Goal: Information Seeking & Learning: Find specific fact

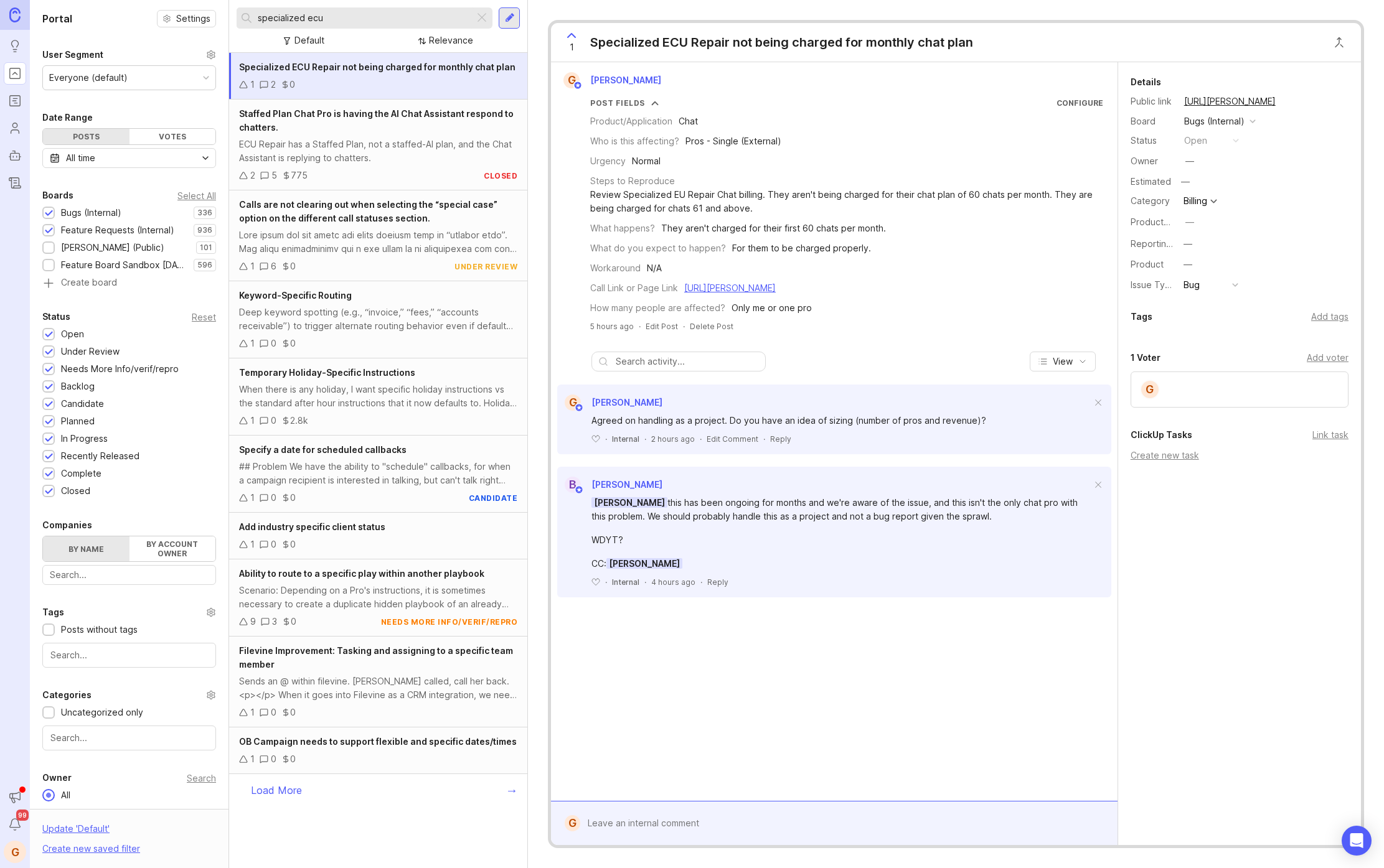
click at [375, 407] on div "When there is any holiday, I want specific holiday instructions vs the standard…" at bounding box center [378, 396] width 278 height 27
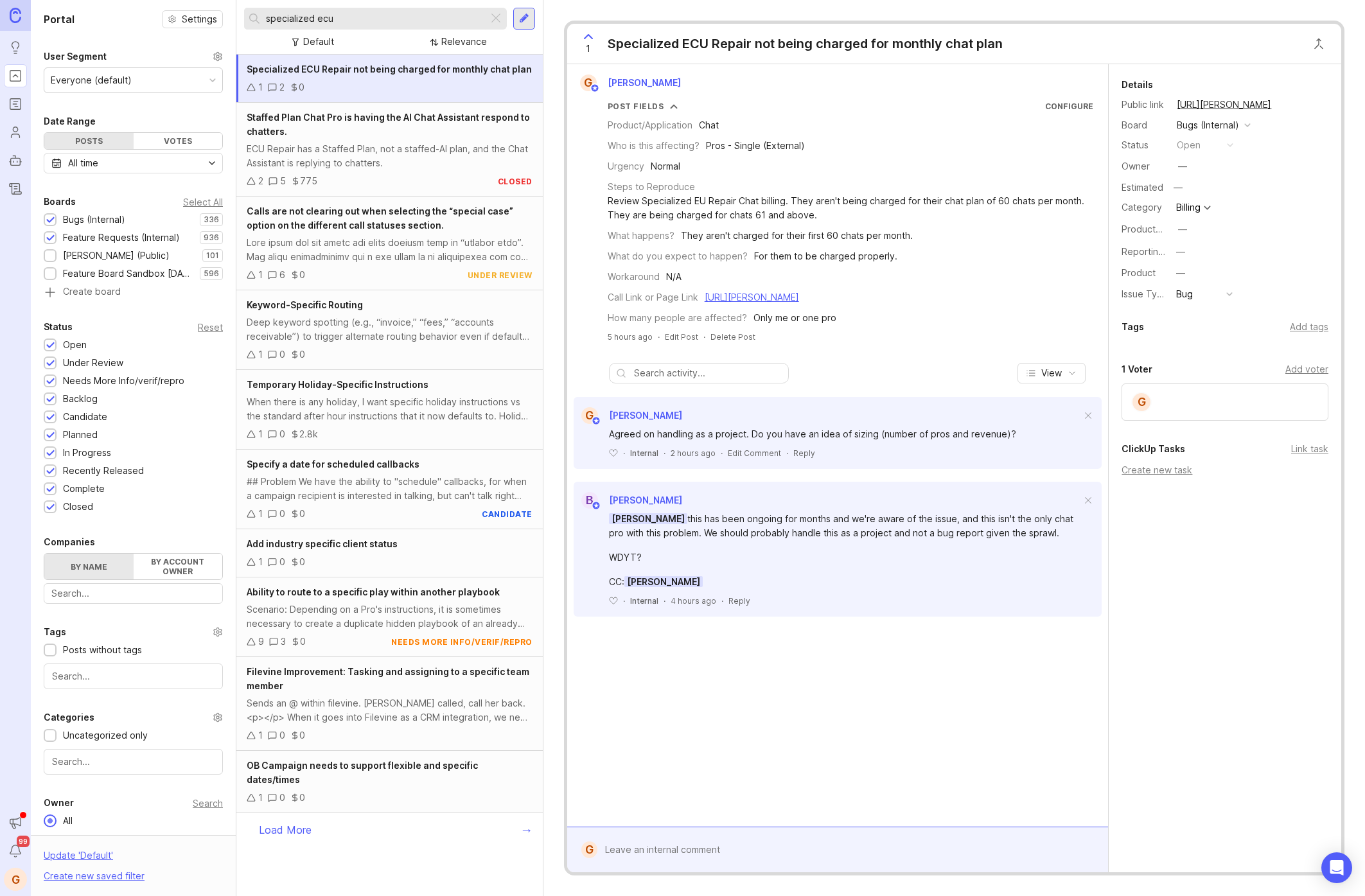
click at [742, 303] on link "[URL][PERSON_NAME]" at bounding box center [752, 297] width 95 height 11
